Goal: Transaction & Acquisition: Purchase product/service

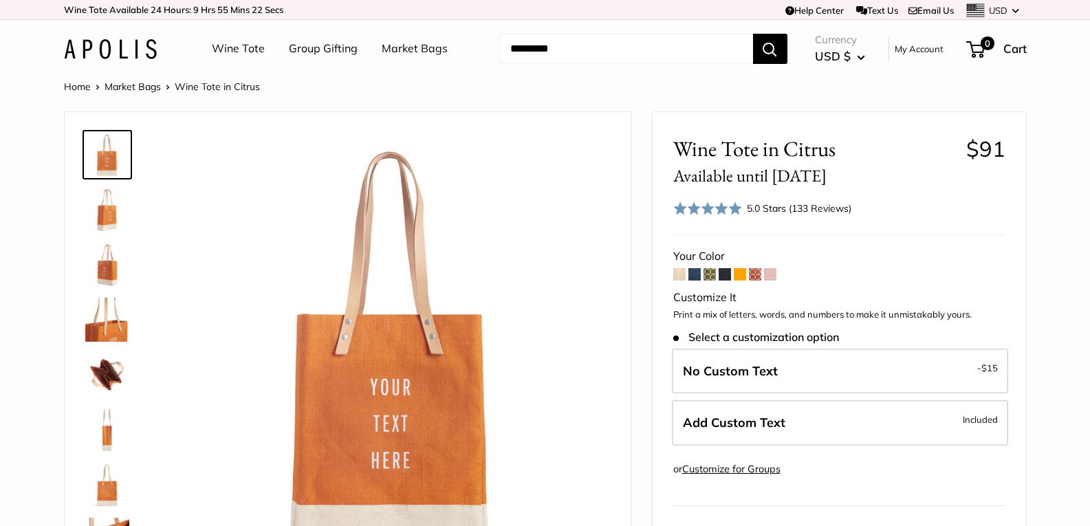
click at [678, 279] on span at bounding box center [679, 274] width 12 height 12
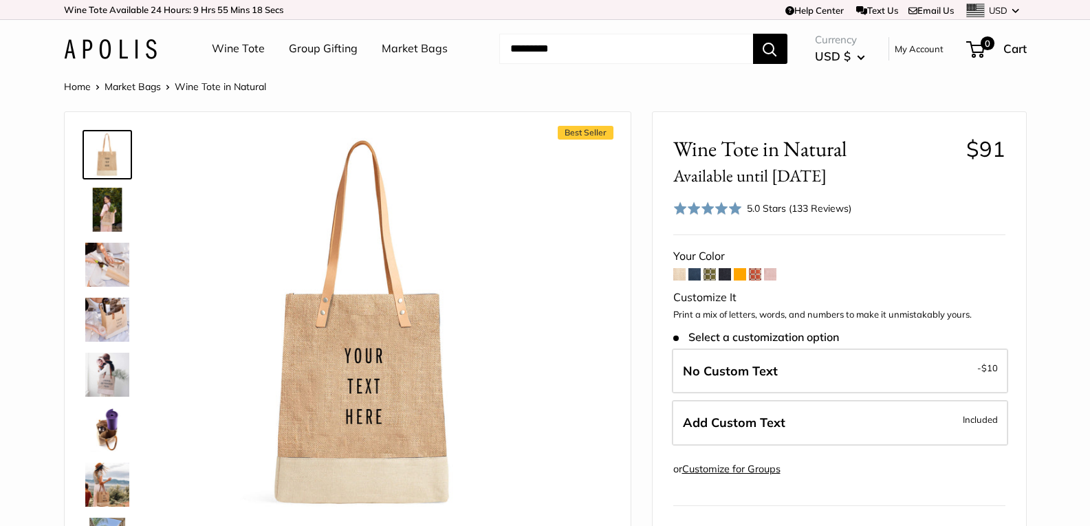
click at [772, 276] on span at bounding box center [770, 274] width 12 height 12
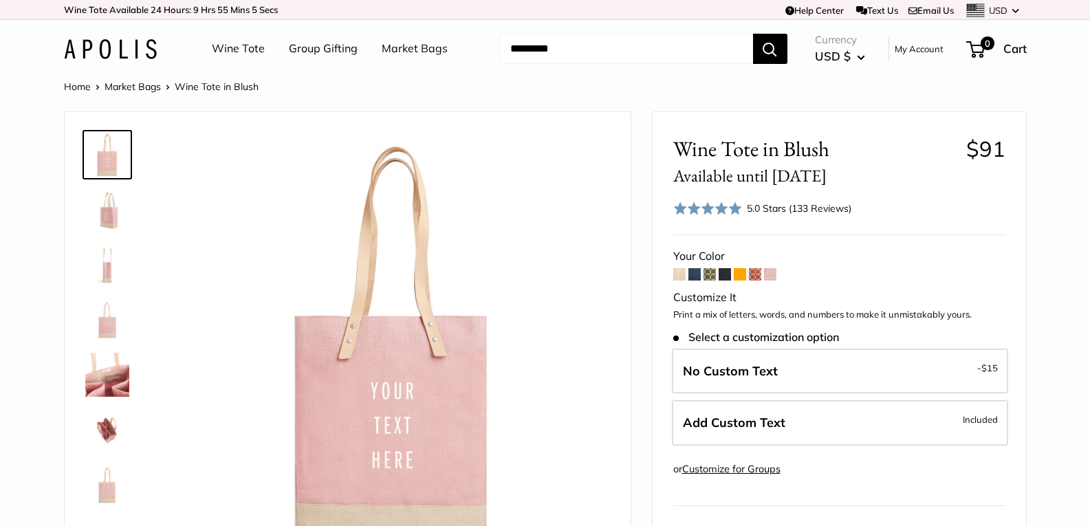
click at [142, 91] on link "Market Bags" at bounding box center [133, 86] width 56 height 12
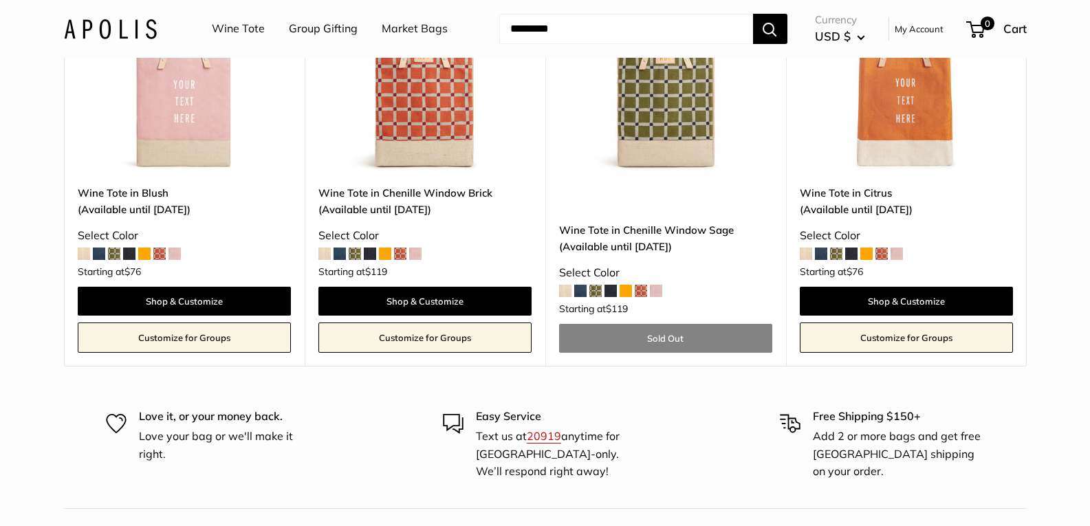
scroll to position [8551, 0]
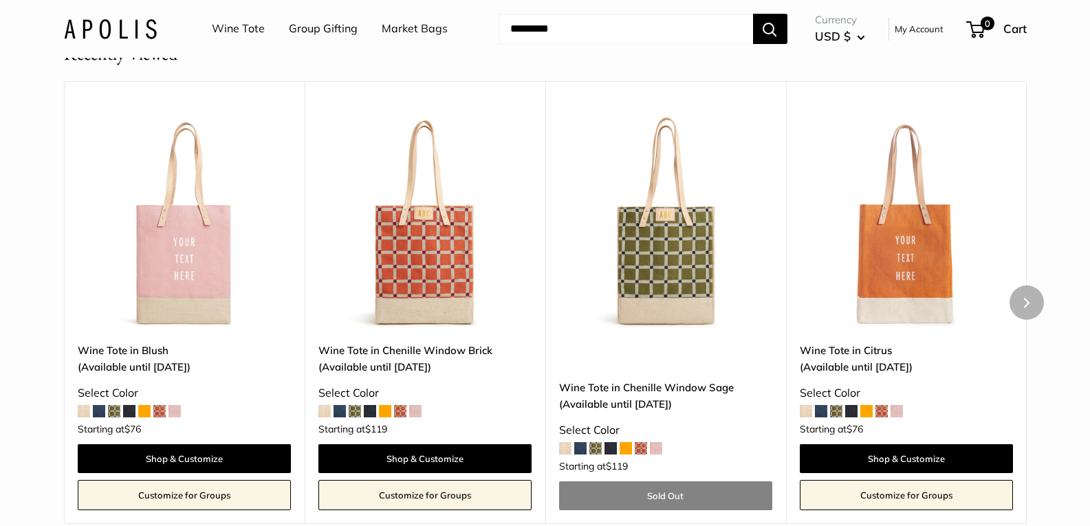
click at [896, 405] on span at bounding box center [897, 411] width 12 height 12
